Goal: Find specific page/section: Find specific page/section

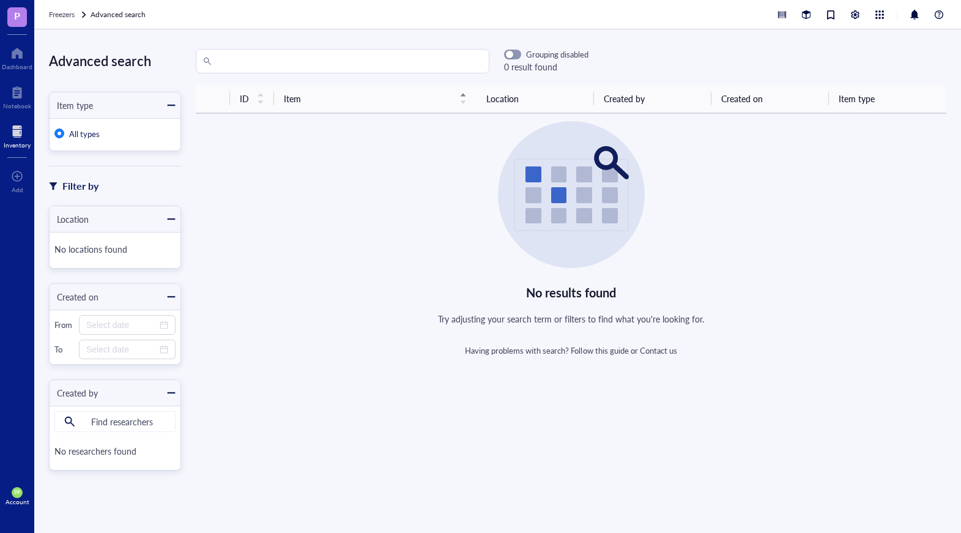
click at [286, 65] on input "search" at bounding box center [348, 61] width 268 height 23
type input "n"
type input "231"
